Goal: Find contact information

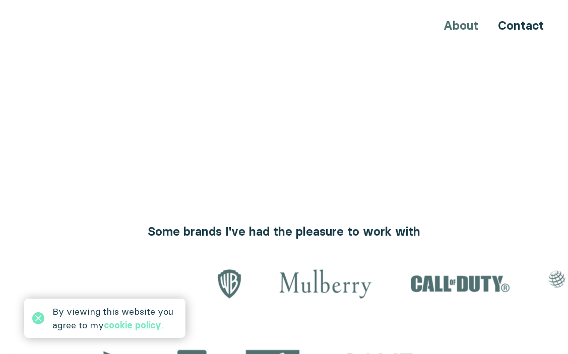
scroll to position [1059, 0]
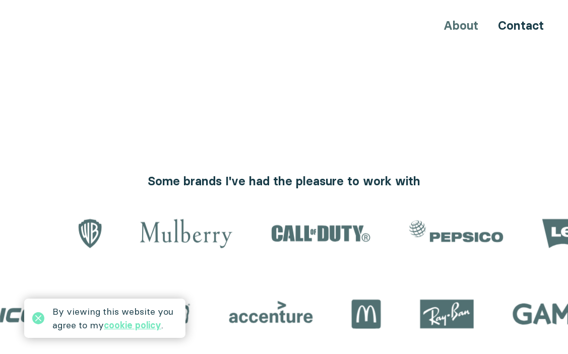
click at [200, 173] on h3 "Some brands I've had the pleasure to work with" at bounding box center [284, 181] width 552 height 17
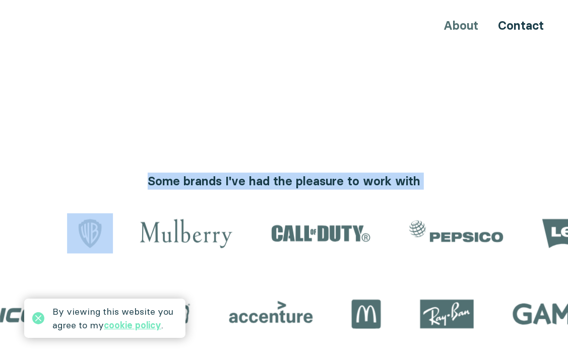
click at [200, 173] on h3 "Some brands I've had the pleasure to work with" at bounding box center [284, 181] width 552 height 17
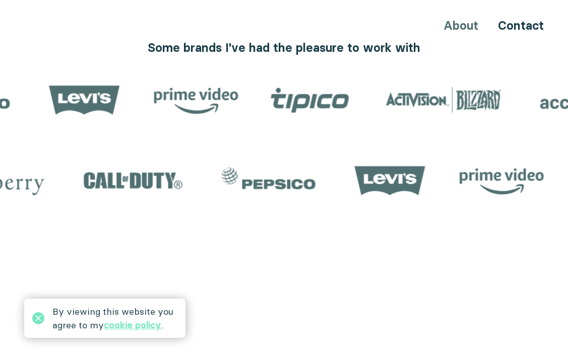
scroll to position [1210, 0]
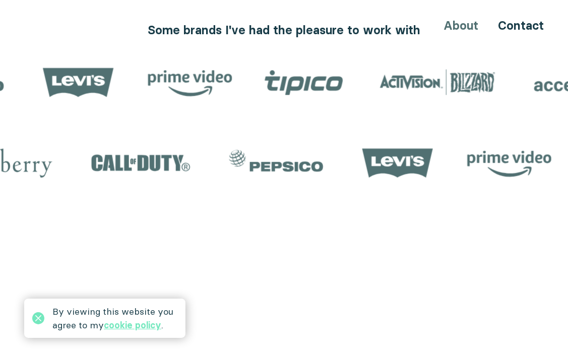
drag, startPoint x: 228, startPoint y: 143, endPoint x: 242, endPoint y: 175, distance: 35.2
click at [242, 179] on section "Some brands I've had the pleasure to work with" at bounding box center [284, 123] width 568 height 203
click at [244, 143] on img at bounding box center [276, 163] width 117 height 40
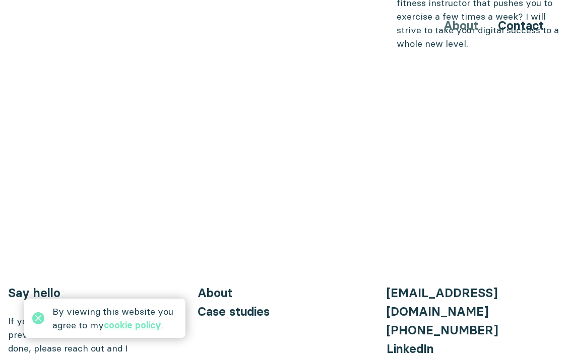
scroll to position [4105, 0]
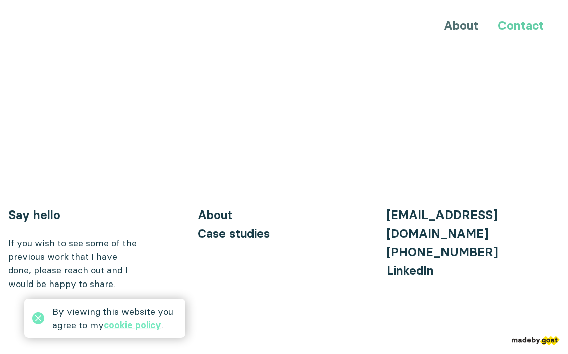
click at [534, 26] on link "Contact" at bounding box center [521, 25] width 46 height 15
